Goal: Transaction & Acquisition: Purchase product/service

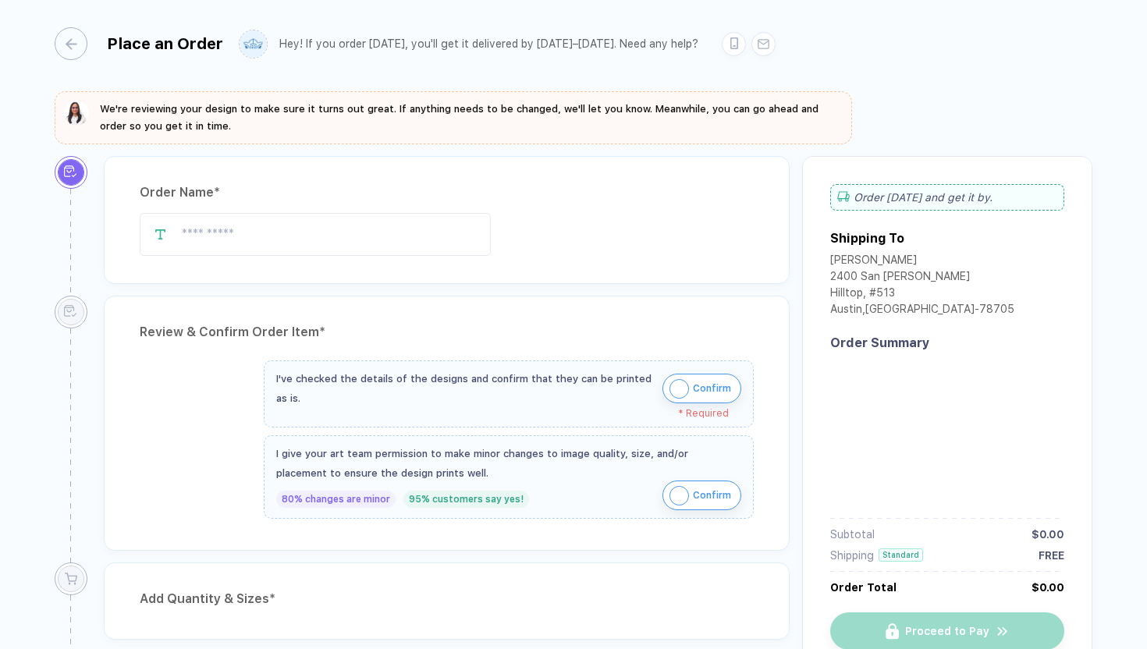
type input "**********"
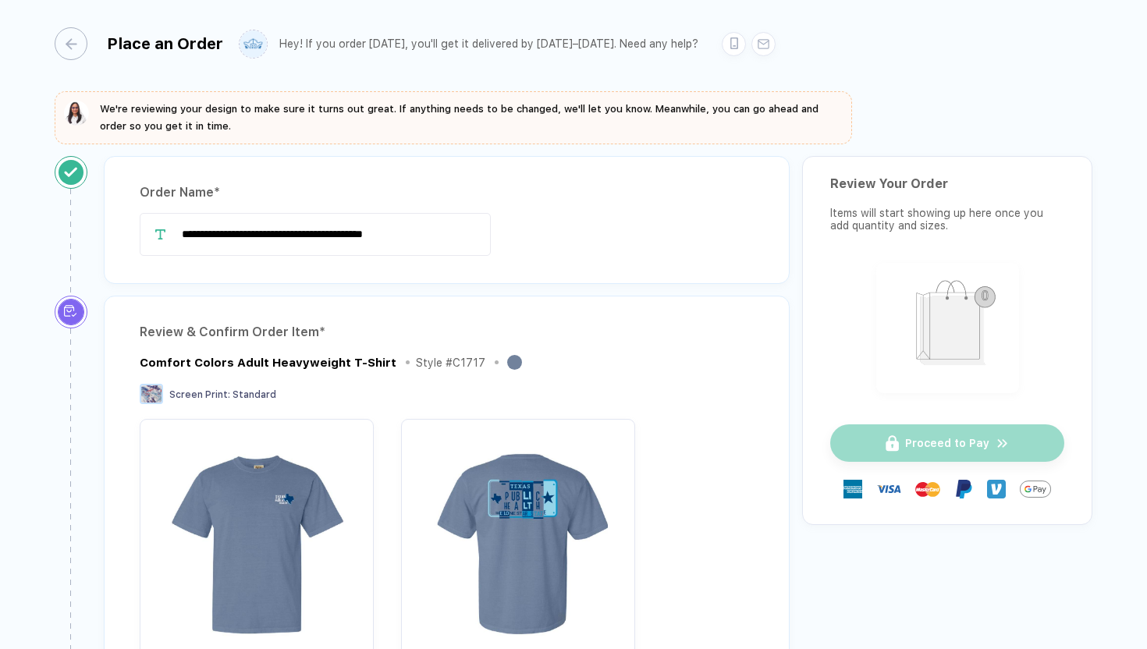
scroll to position [369, 0]
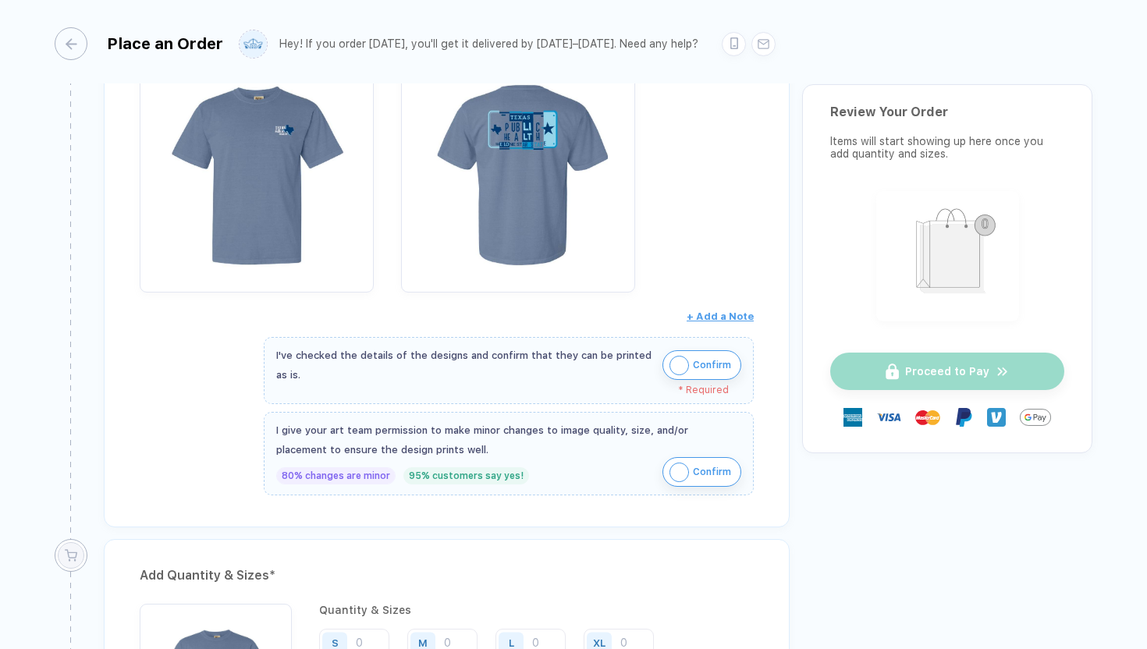
click at [673, 366] on img "button" at bounding box center [679, 366] width 20 height 20
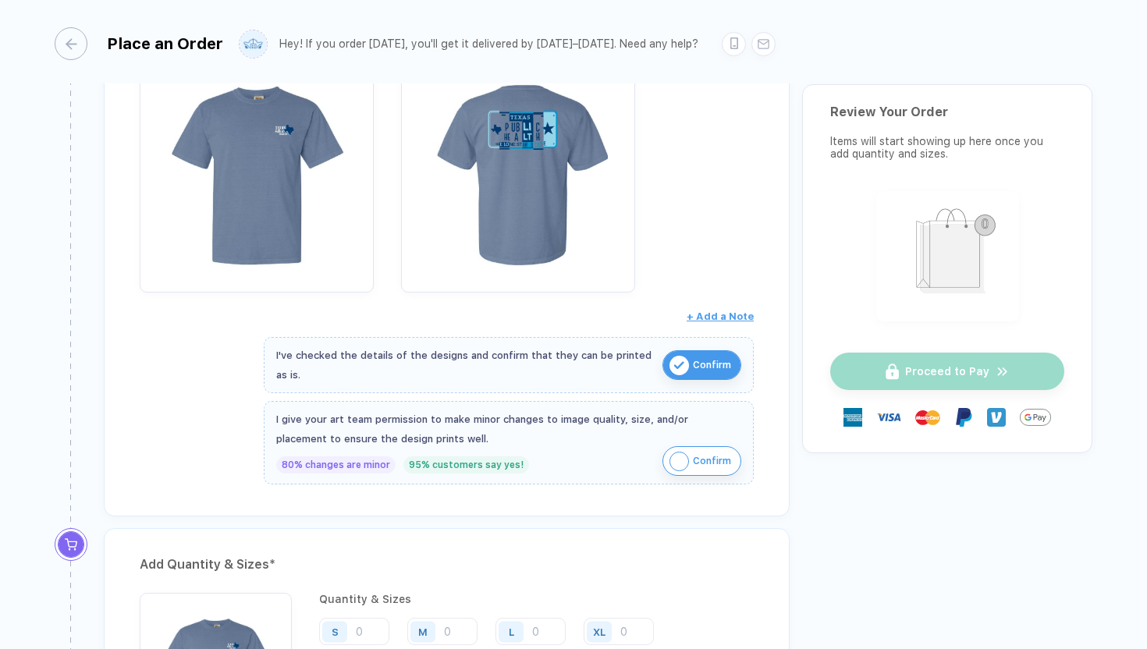
click at [680, 456] on img "button" at bounding box center [679, 462] width 20 height 20
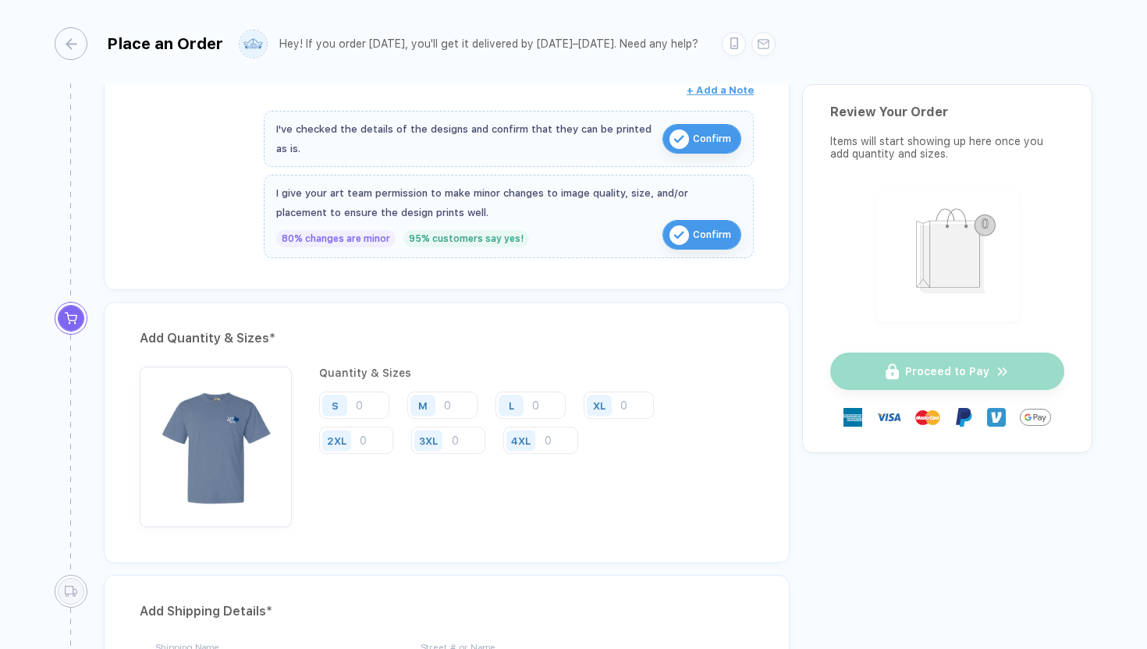
scroll to position [596, 0]
click at [360, 400] on input "number" at bounding box center [354, 404] width 70 height 27
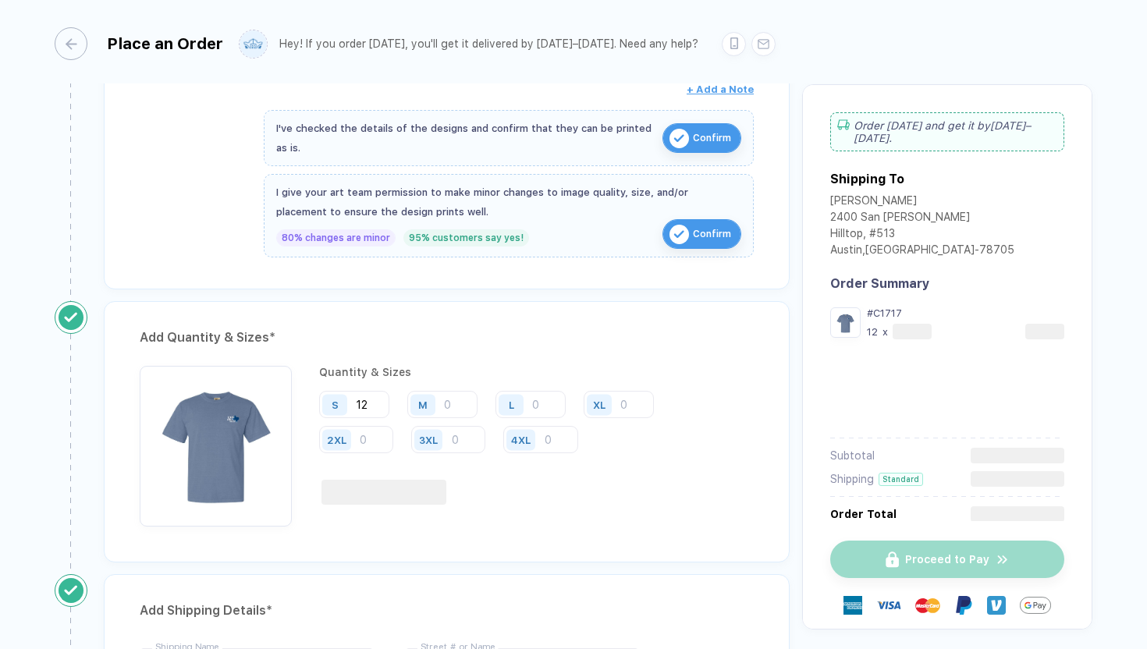
type input "12"
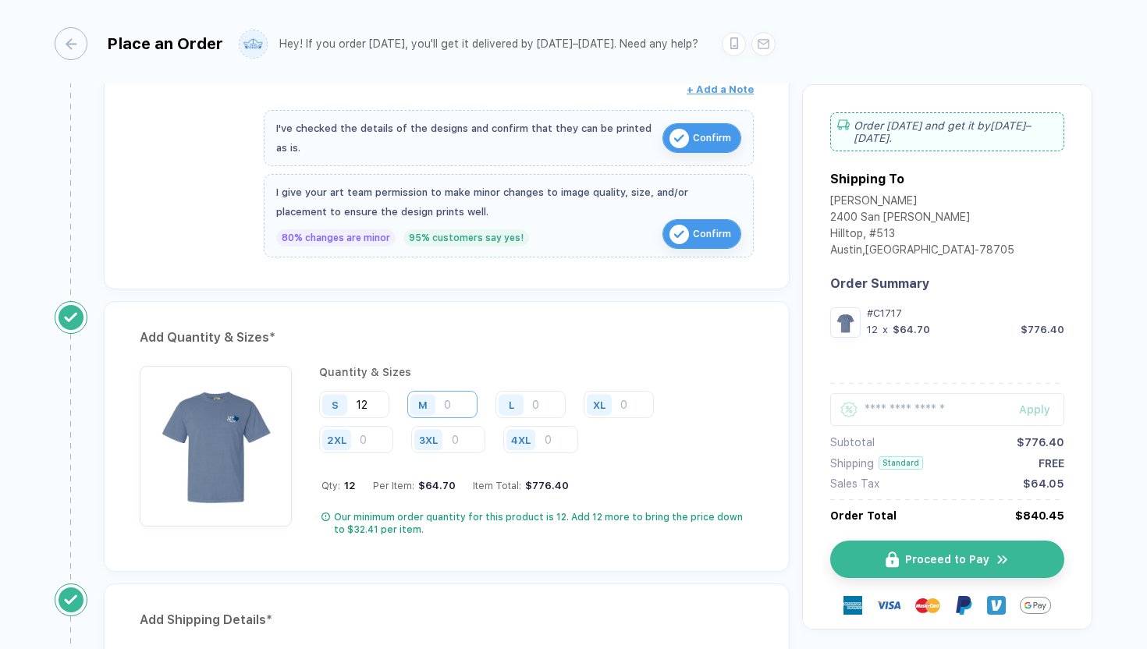
click at [448, 406] on input "number" at bounding box center [442, 404] width 70 height 27
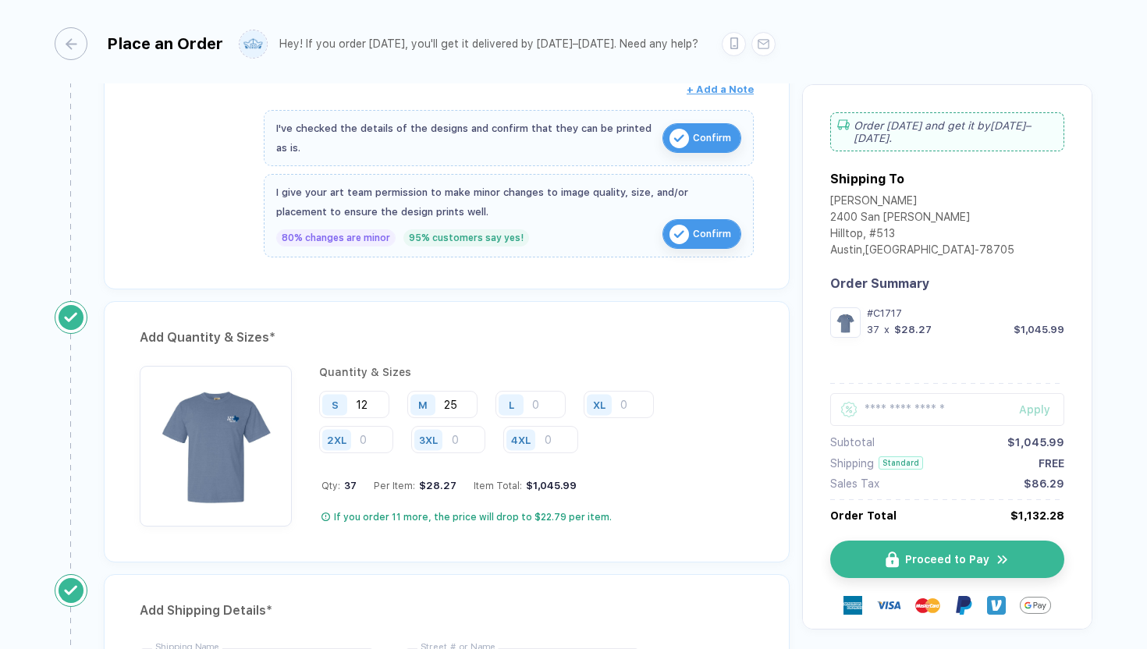
type input "25"
click at [536, 401] on input "number" at bounding box center [530, 404] width 70 height 27
type input "19"
click at [625, 398] on input "number" at bounding box center [619, 404] width 70 height 27
type input "3"
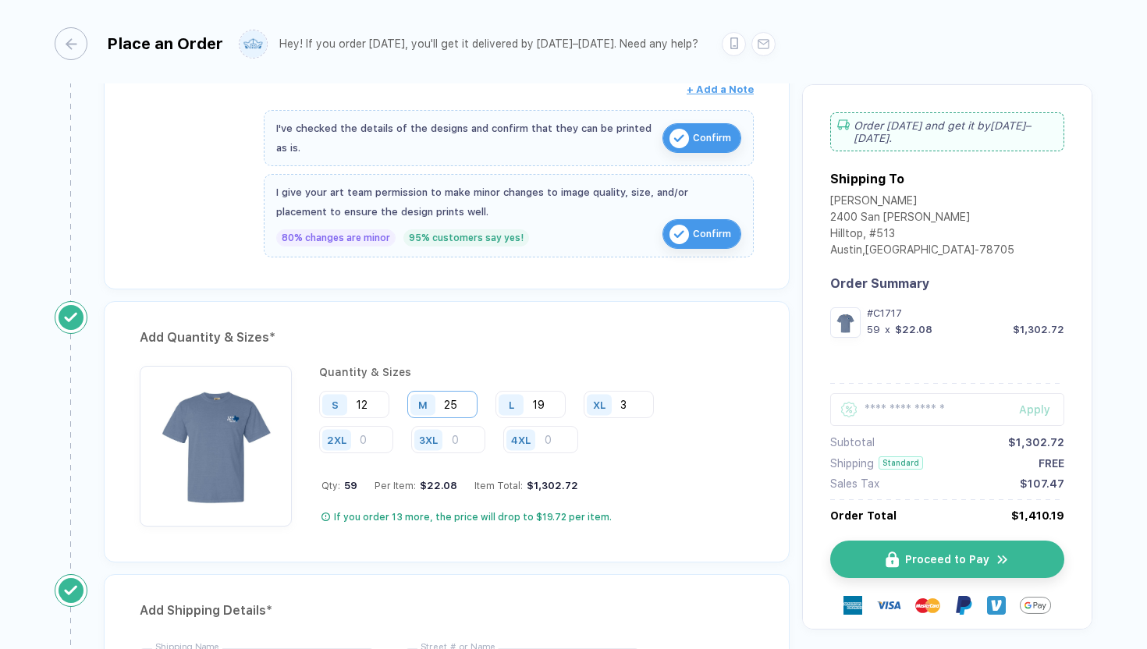
click at [463, 403] on input "25" at bounding box center [442, 404] width 70 height 27
type input "27"
click at [546, 398] on input "19" at bounding box center [530, 404] width 70 height 27
type input "1"
type input "21"
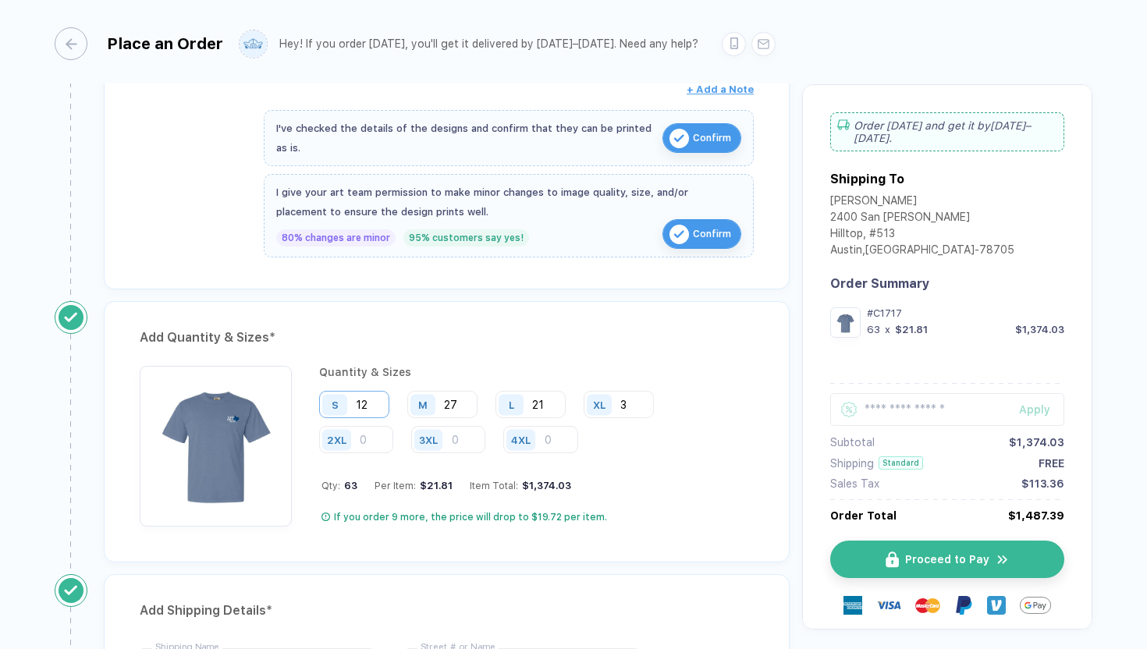
click at [369, 404] on input "12" at bounding box center [354, 404] width 70 height 27
type input "14"
click at [458, 403] on input "27" at bounding box center [442, 404] width 70 height 27
type input "2"
type input "30"
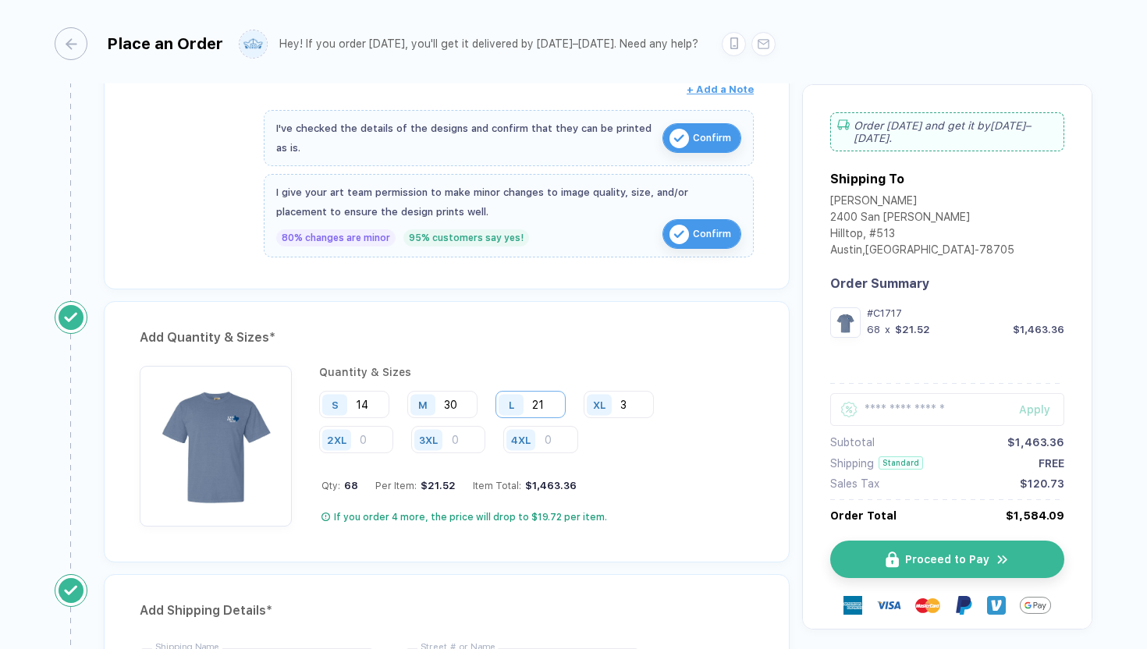
click at [548, 403] on input "21" at bounding box center [530, 404] width 70 height 27
type input "23"
click at [368, 404] on input "14" at bounding box center [354, 404] width 70 height 27
type input "15"
click at [545, 405] on input "23" at bounding box center [530, 404] width 70 height 27
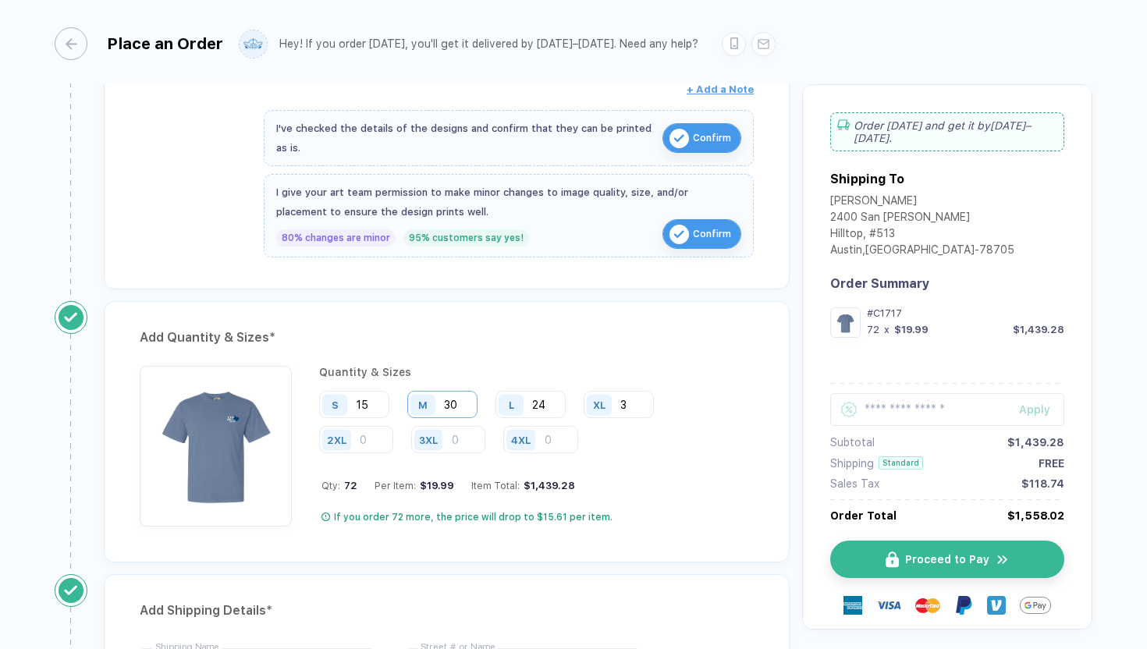
type input "24"
click at [456, 403] on input "30" at bounding box center [442, 404] width 70 height 27
type input "32"
click at [547, 405] on input "24" at bounding box center [530, 404] width 70 height 27
type input "25"
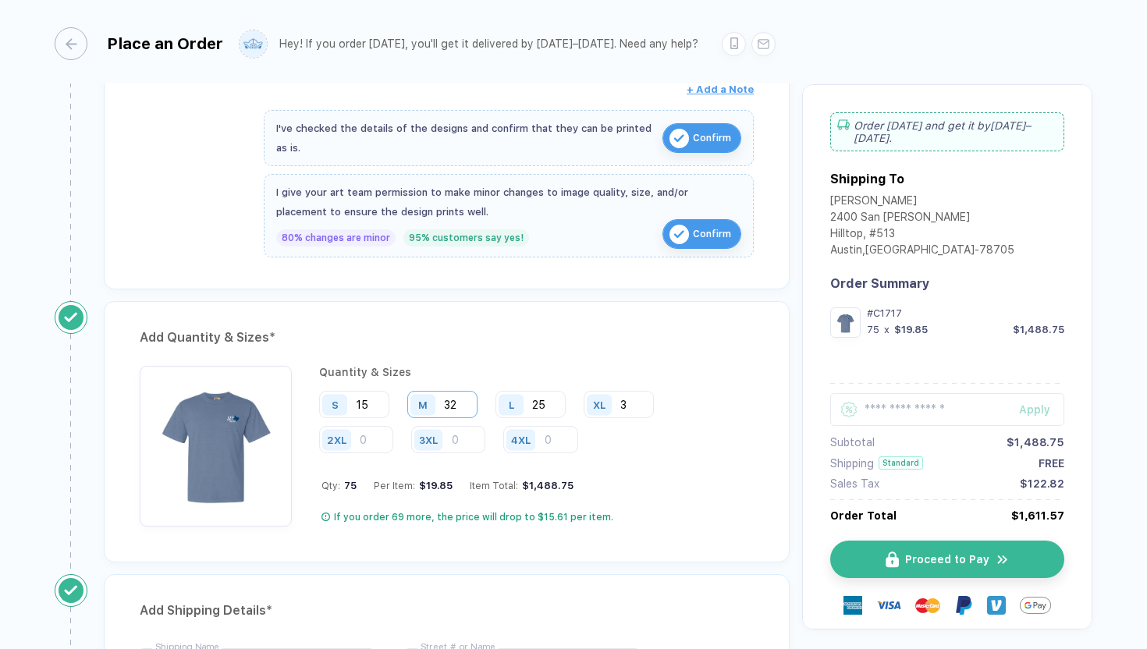
click at [456, 400] on input "32" at bounding box center [442, 404] width 70 height 27
type input "33"
click at [549, 405] on input "25" at bounding box center [530, 404] width 70 height 27
type input "24"
click at [647, 457] on div "Quantity & Sizes S 15 M 33 L 24 XL 3 2XL 3XL 4XL Qty: 75 Per Item: $19.85 Item …" at bounding box center [536, 446] width 435 height 161
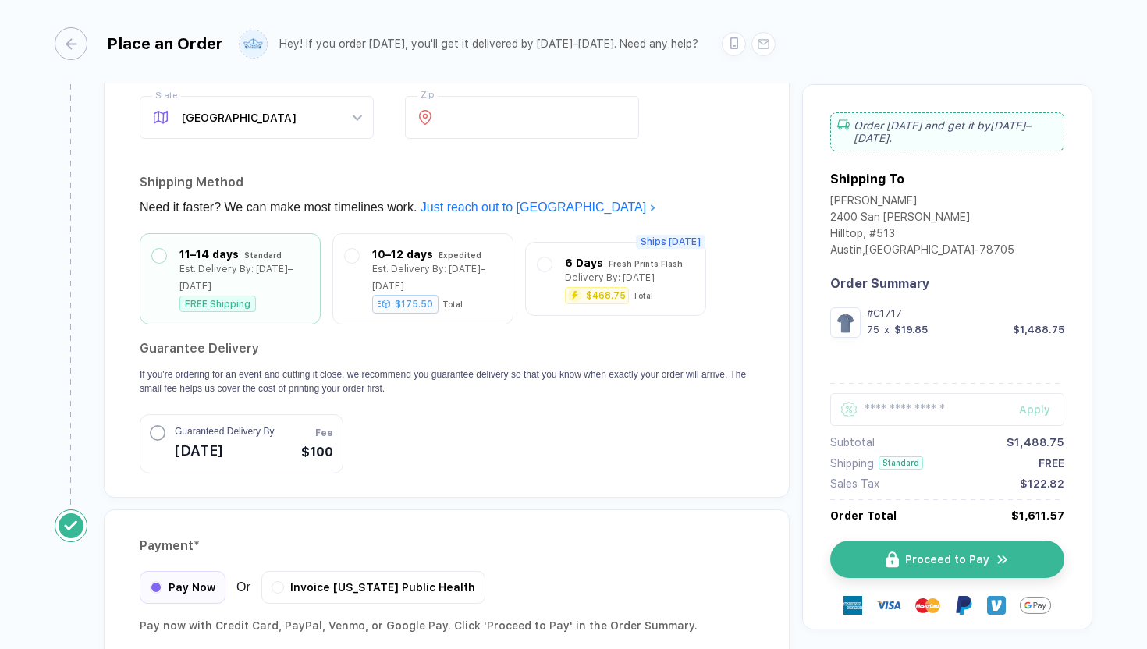
scroll to position [1423, 0]
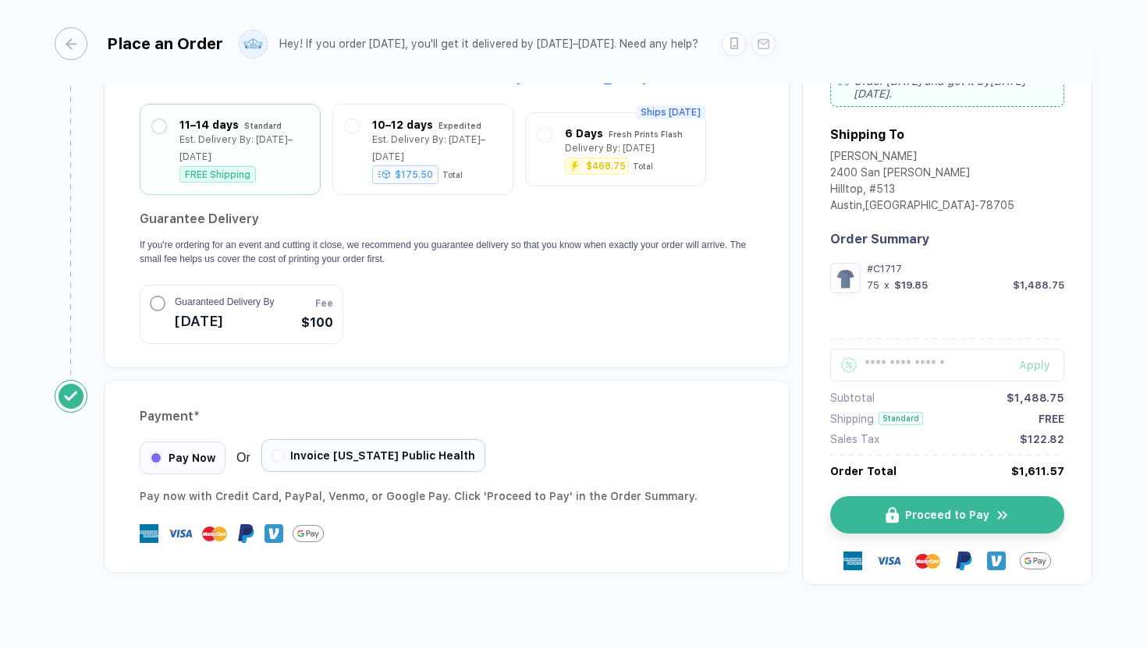
click at [351, 449] on span "Invoice [US_STATE] Public Health" at bounding box center [382, 455] width 185 height 12
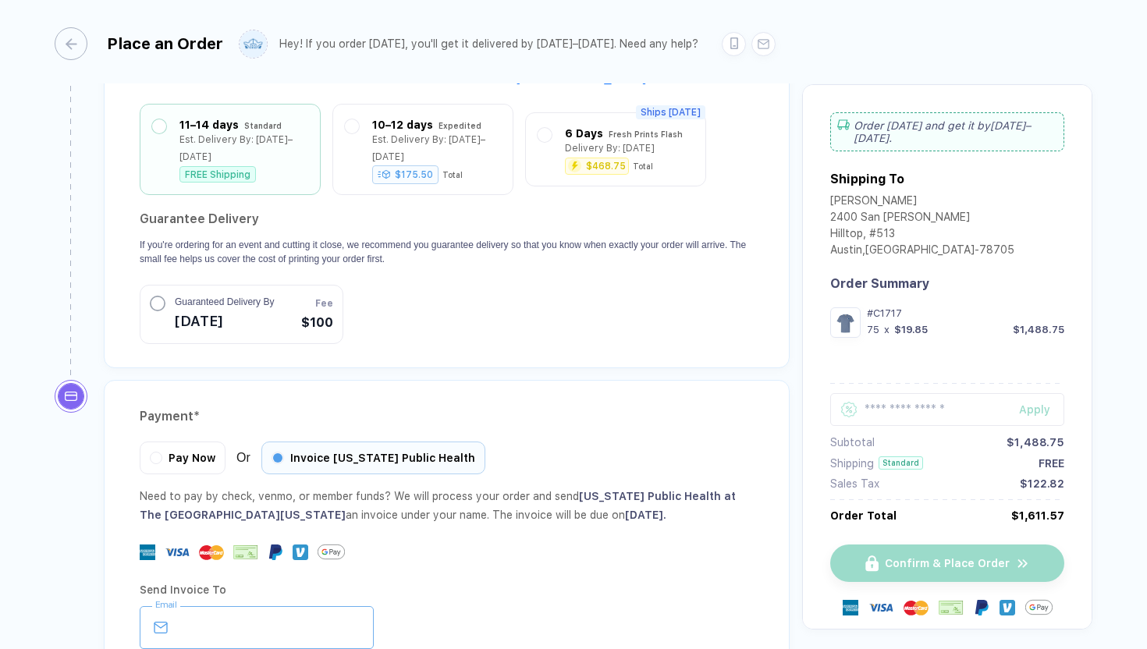
click at [229, 616] on input "email" at bounding box center [257, 627] width 234 height 43
paste input "**********"
type input "**********"
click at [630, 577] on div "Send Invoice To" at bounding box center [447, 589] width 614 height 25
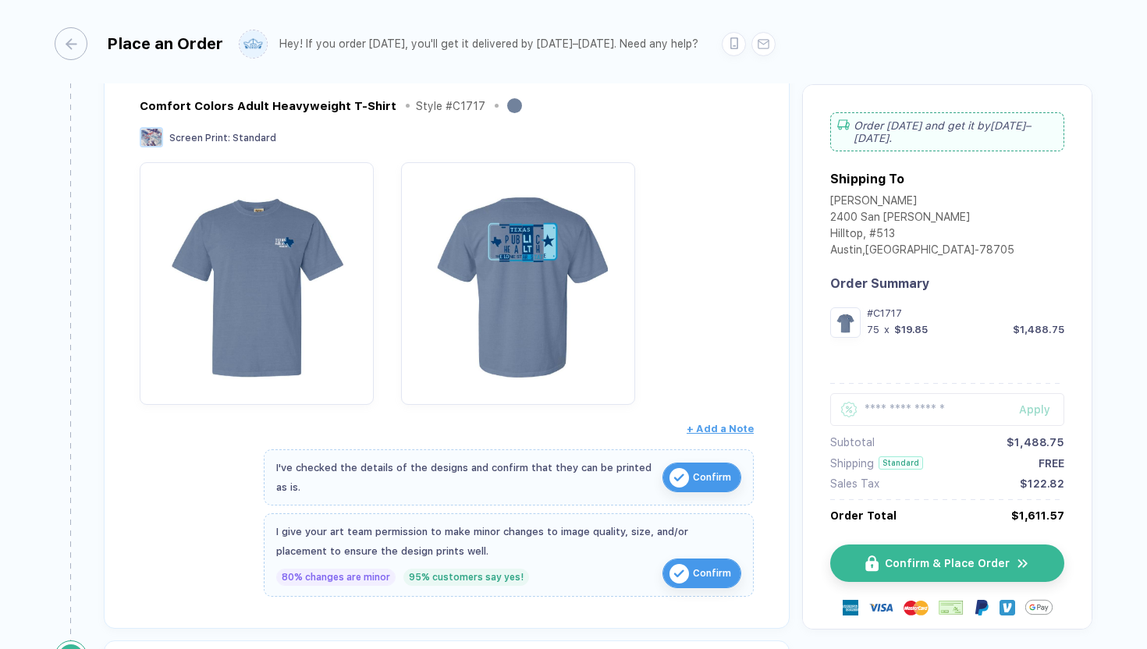
scroll to position [256, 0]
click at [976, 563] on span "Confirm & Place Order" at bounding box center [956, 563] width 125 height 12
